Goal: Task Accomplishment & Management: Manage account settings

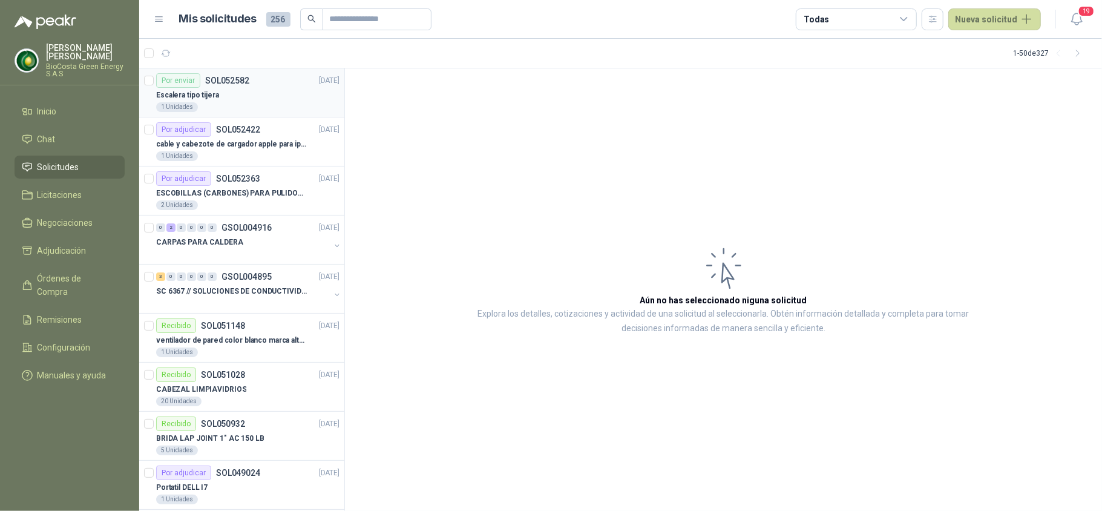
click at [202, 102] on div "Escalera tipo tijera" at bounding box center [247, 95] width 183 height 15
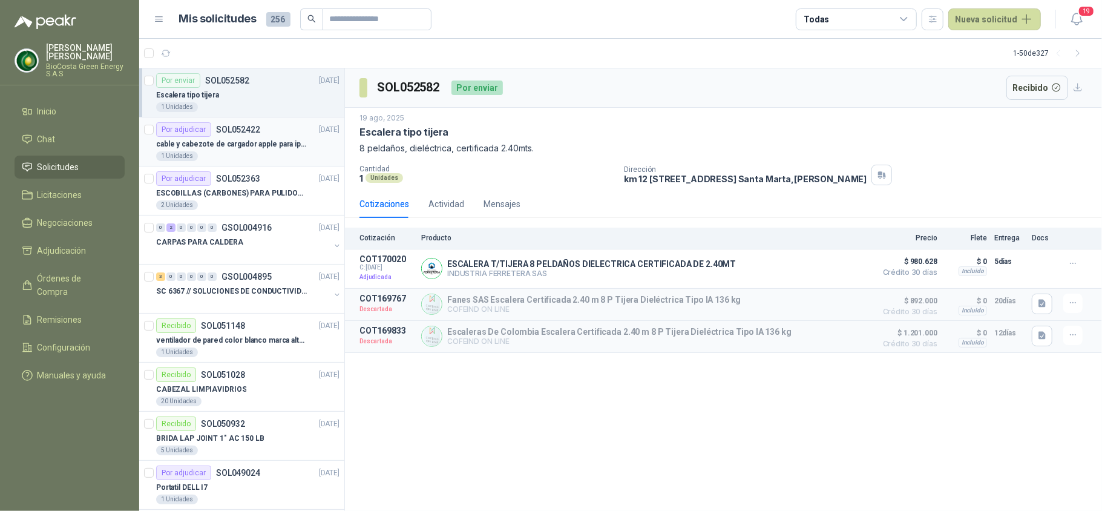
click at [220, 134] on div "Por adjudicar SOL052422" at bounding box center [208, 129] width 104 height 15
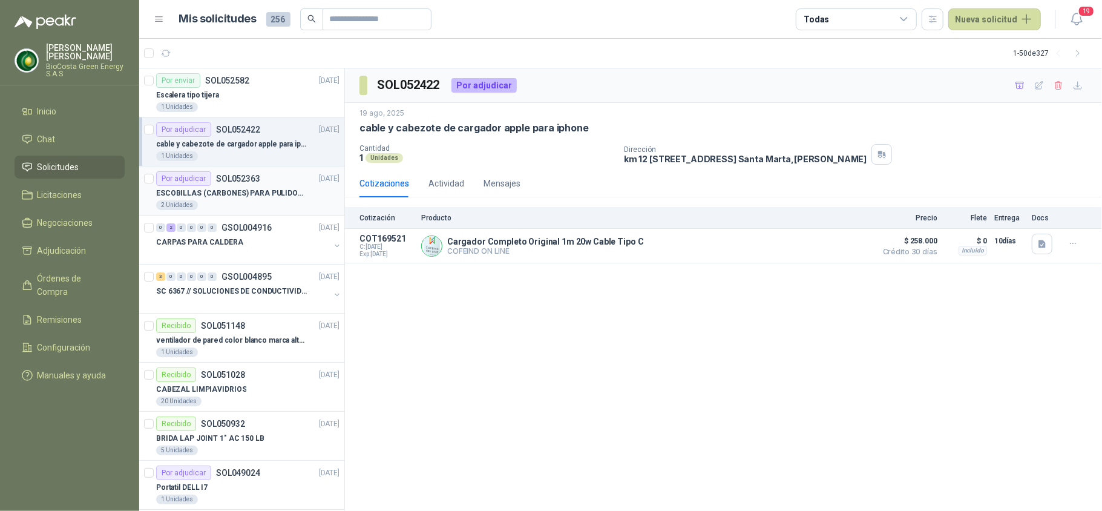
click at [248, 188] on p "ESCOBILLAS (CARBONES) PARA PULIDORA DEWALT" at bounding box center [231, 193] width 151 height 11
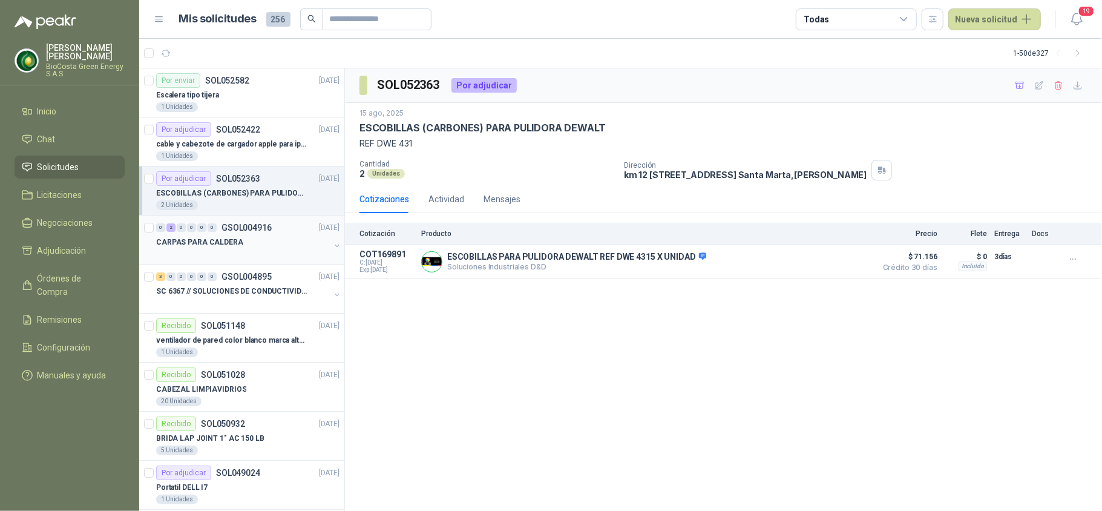
click at [254, 230] on p "GSOL004916" at bounding box center [247, 227] width 50 height 8
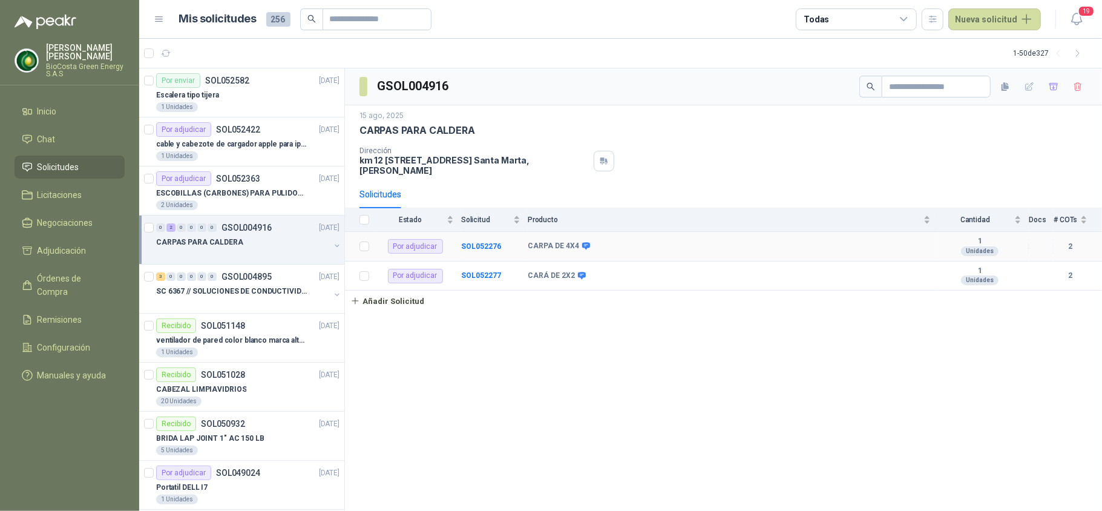
click at [430, 251] on div "Por adjudicar" at bounding box center [415, 246] width 55 height 15
click at [473, 248] on b "SOL052276" at bounding box center [481, 246] width 40 height 8
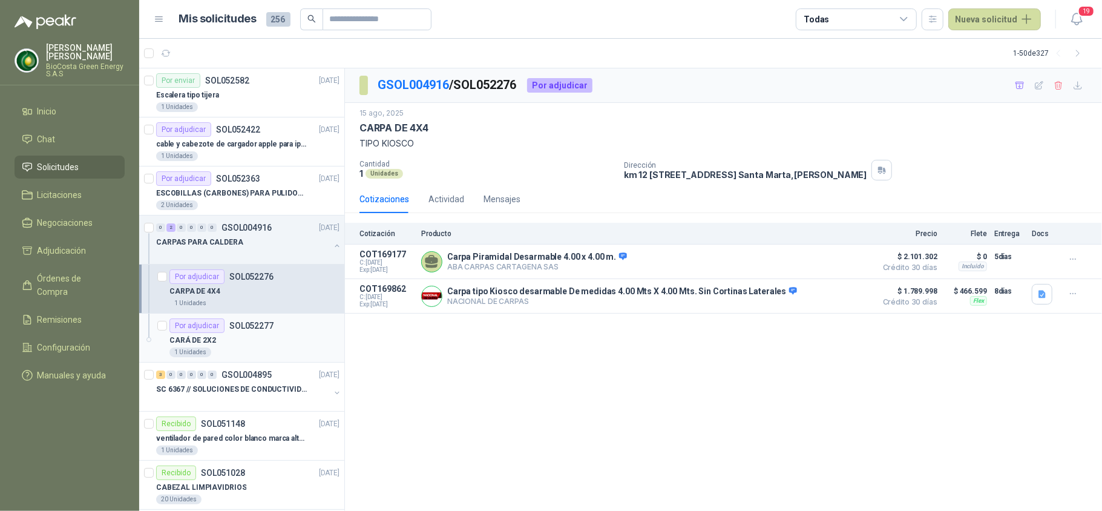
click at [194, 332] on div "Por adjudicar" at bounding box center [196, 325] width 55 height 15
